Goal: Find specific page/section: Find specific page/section

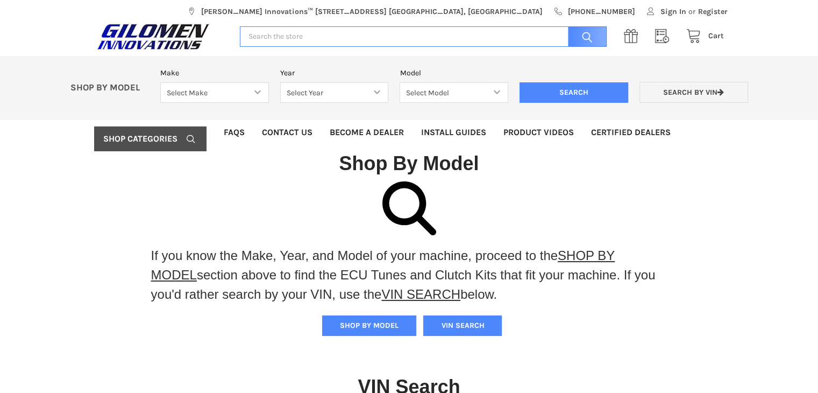
click at [116, 242] on div "If you know the Make, Year, and Model of your machine, proceed to the SHOP BY M…" at bounding box center [409, 400] width 818 height 438
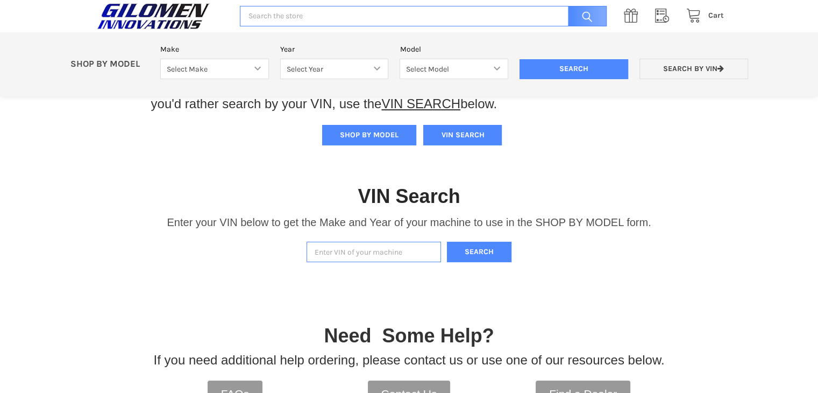
scroll to position [108, 0]
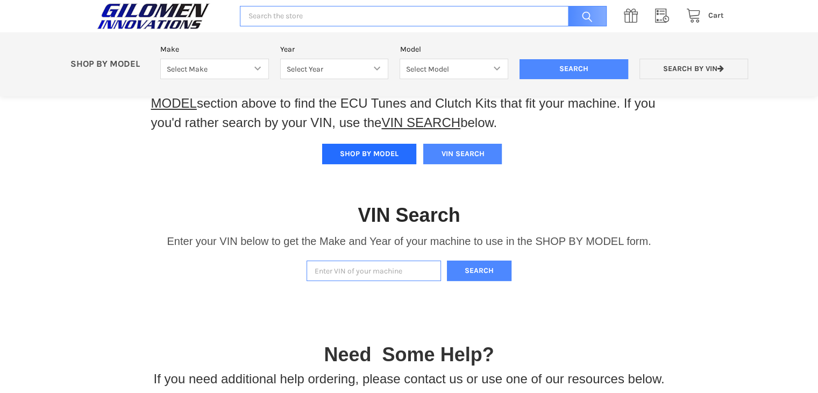
click at [373, 153] on button "SHOP BY MODEL" at bounding box center [369, 154] width 94 height 20
click at [241, 70] on select "Select Make Bobcat UTV Gravely UTV ACE 900 RANGER 570 Ranger 700 / 800 RANGER 9…" at bounding box center [214, 69] width 109 height 21
select select "330"
click at [160, 59] on select "Select Make Bobcat UTV Gravely UTV ACE 900 RANGER 570 Ranger 700 / 800 RANGER 9…" at bounding box center [214, 69] width 109 height 21
click at [323, 66] on select "Select Year [DATE] 2018 2019 2020 2021 2022 2023 2024 2025" at bounding box center [334, 69] width 109 height 21
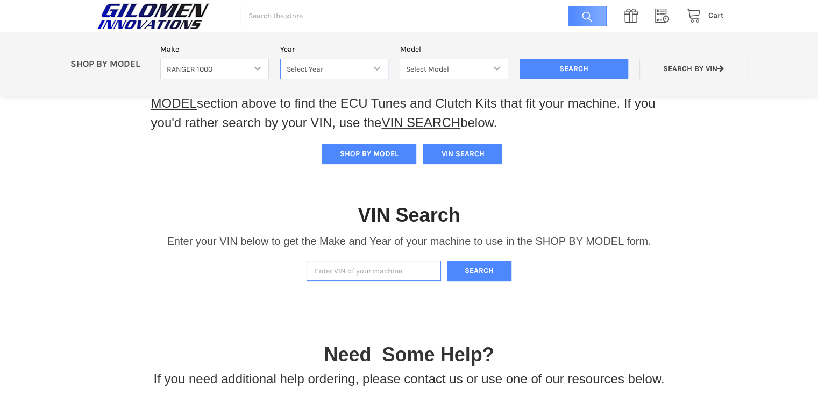
select select "408"
click at [280, 59] on select "Select Year [DATE] 2018 2019 2020 2021 2022 2023 2024 2025" at bounding box center [334, 69] width 109 height 21
click at [468, 65] on select "Select Model Ranger 1000 Basic 61 HP SOHC Ranger 1000 Crew Basic 61 HP SOHC Ran…" at bounding box center [454, 69] width 109 height 21
select select "413"
click at [400, 59] on select "Select Model Ranger 1000 Basic 61 HP SOHC Ranger 1000 Crew Basic 61 HP SOHC Ran…" at bounding box center [454, 69] width 109 height 21
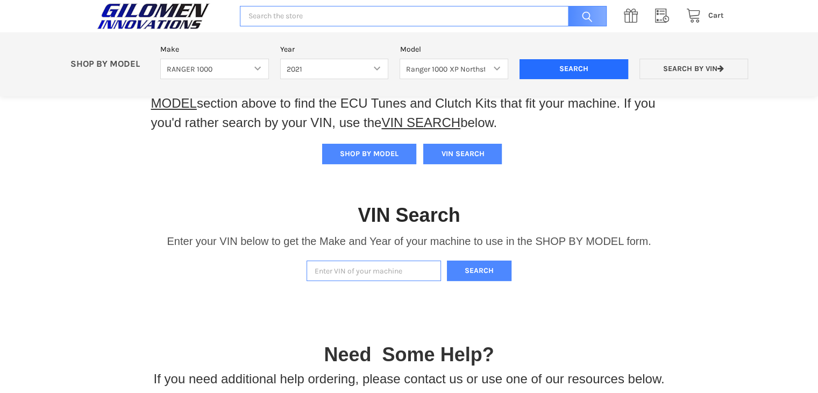
click at [598, 67] on input "Search" at bounding box center [574, 69] width 109 height 20
